Goal: Check status: Check status

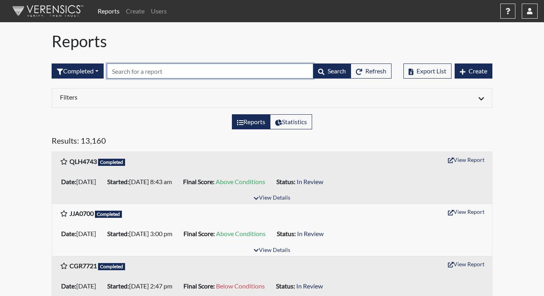
click at [121, 70] on input "text" at bounding box center [210, 71] width 206 height 15
paste input "djg3567"
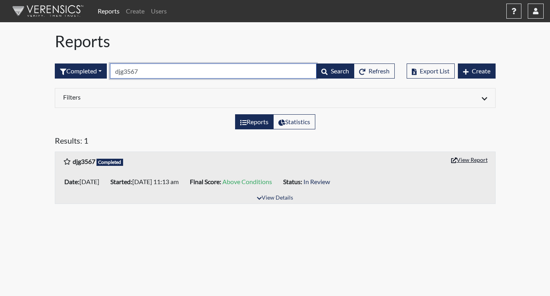
type input "djg3567"
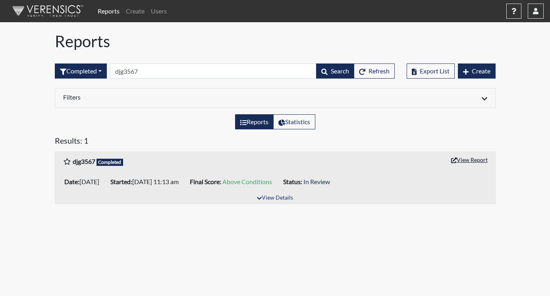
click at [478, 162] on button "View Report" at bounding box center [469, 160] width 44 height 12
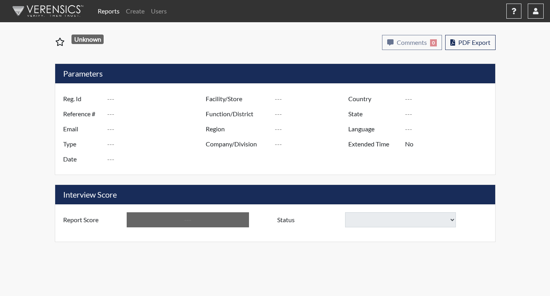
type input "djg3567"
type input "51517"
type input "---"
type input "Corrections Pre-Employment"
type input "[DATE]"
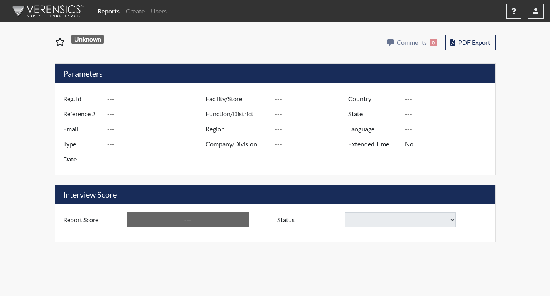
type input "Coastal SP"
type input "[GEOGRAPHIC_DATA]"
type input "[US_STATE]"
type input "English"
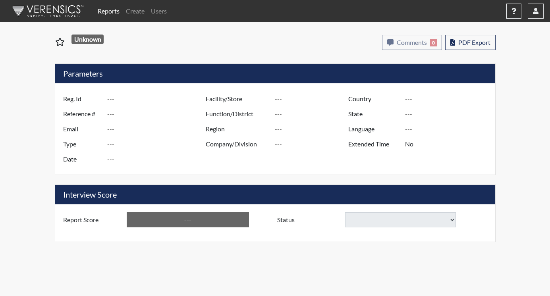
type input "Above Conditions"
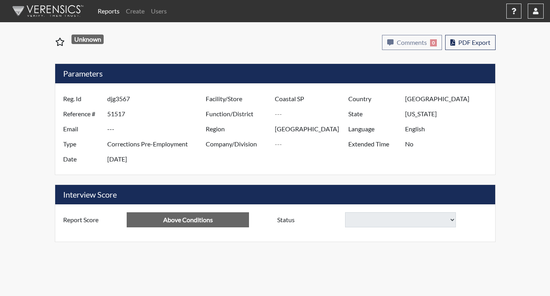
select select "reasonable-explanation-provided"
select select
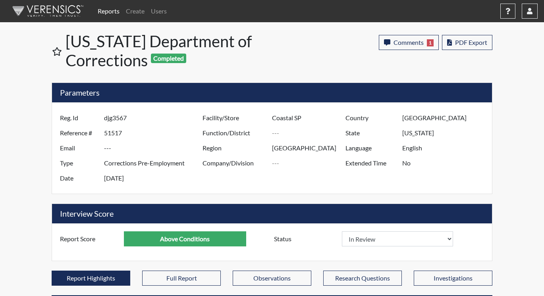
scroll to position [132, 330]
click at [399, 43] on span "Comments" at bounding box center [408, 43] width 30 height 8
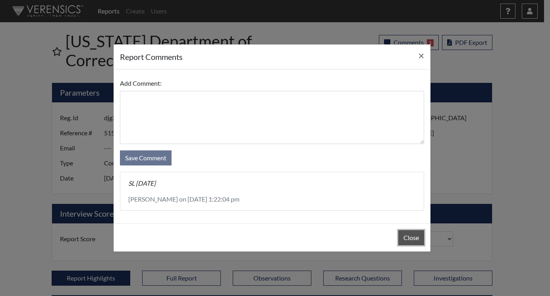
click at [408, 233] on button "Close" at bounding box center [411, 237] width 26 height 15
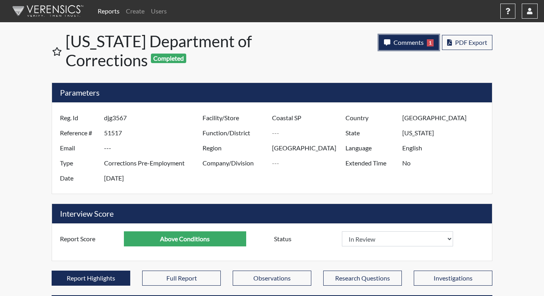
click at [408, 42] on span "Comments" at bounding box center [408, 43] width 30 height 8
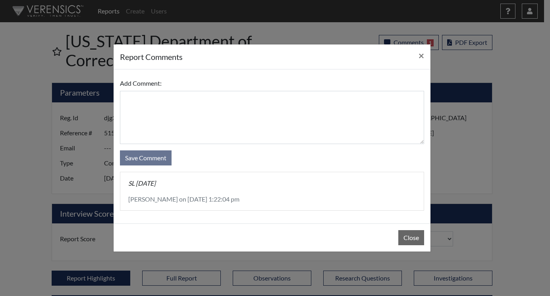
click at [530, 131] on div "report Comments × Add Comment: Save Comment SL [DATE] [PERSON_NAME] on [DATE] 1…" at bounding box center [275, 148] width 550 height 296
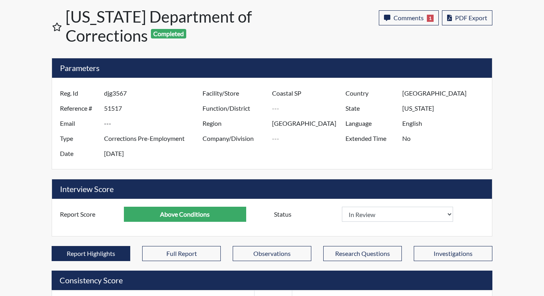
scroll to position [0, 0]
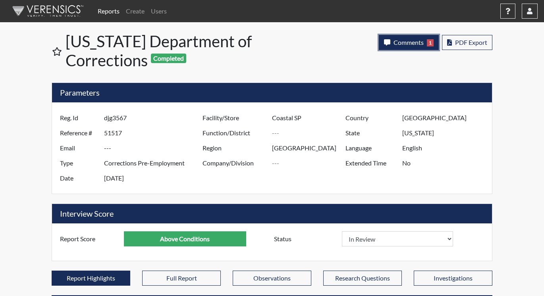
click at [424, 44] on button "Comments 1" at bounding box center [409, 42] width 60 height 15
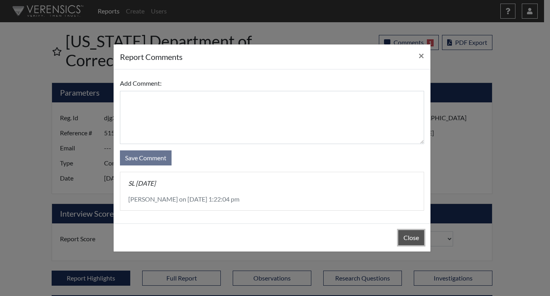
click at [414, 236] on button "Close" at bounding box center [411, 237] width 26 height 15
